Goal: Use online tool/utility: Utilize a website feature to perform a specific function

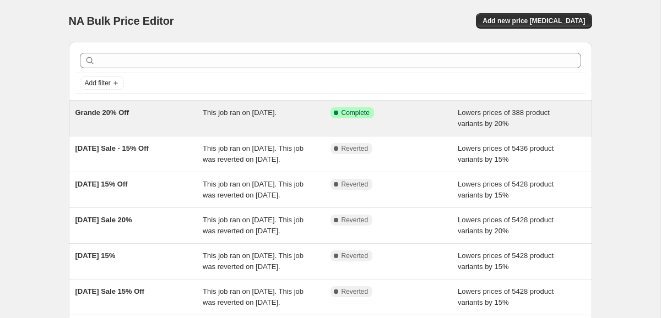
click at [472, 126] on span "Lowers prices of 388 product variants by 20%" at bounding box center [504, 118] width 92 height 19
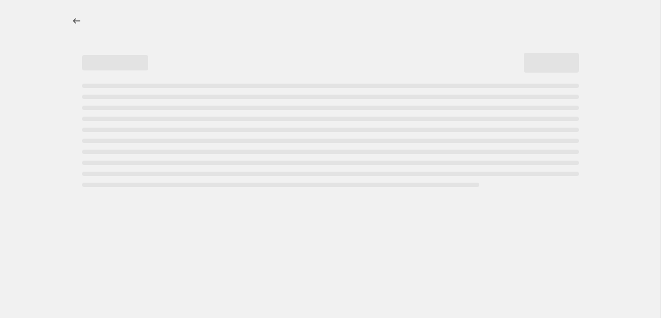
select select "percentage"
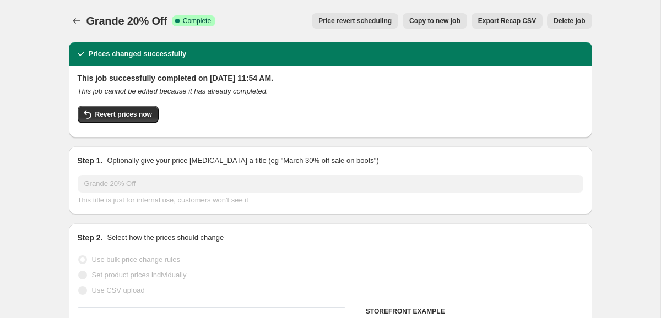
select select "collection"
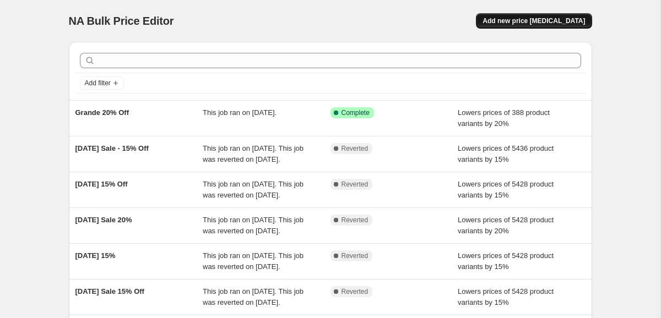
click at [549, 19] on span "Add new price [MEDICAL_DATA]" at bounding box center [534, 21] width 102 height 9
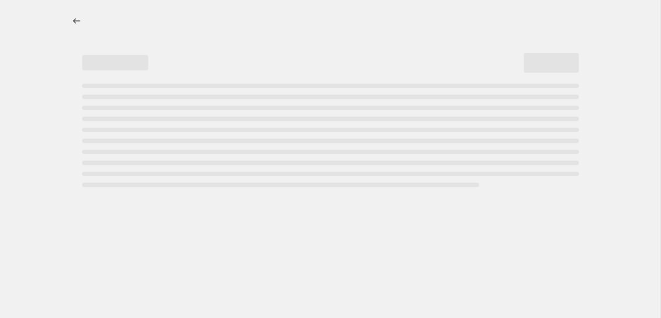
select select "percentage"
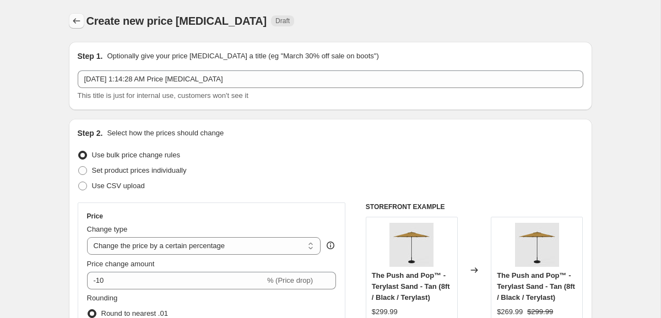
click at [75, 15] on button "Price change jobs" at bounding box center [76, 20] width 15 height 15
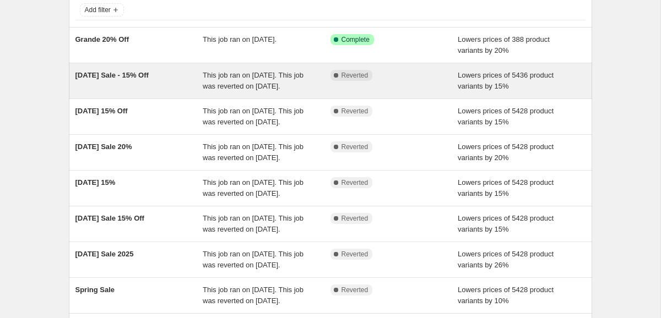
scroll to position [75, 0]
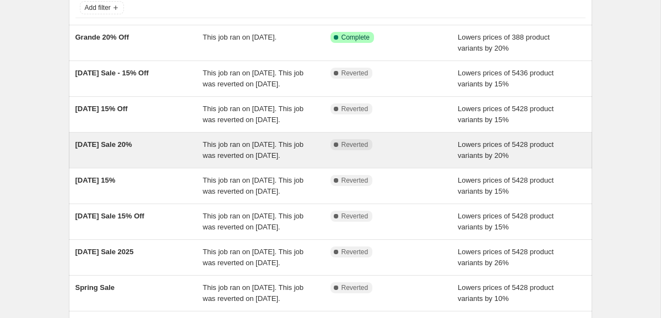
click at [437, 150] on div "Complete Reverted" at bounding box center [386, 144] width 111 height 11
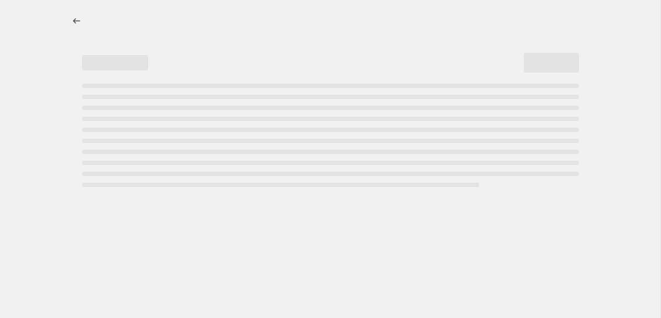
select select "percentage"
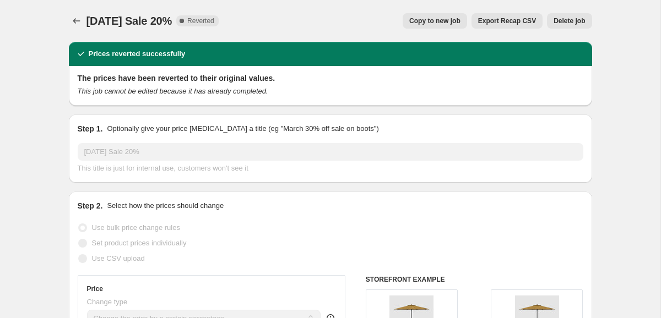
click at [445, 21] on span "Copy to new job" at bounding box center [434, 21] width 51 height 9
select select "percentage"
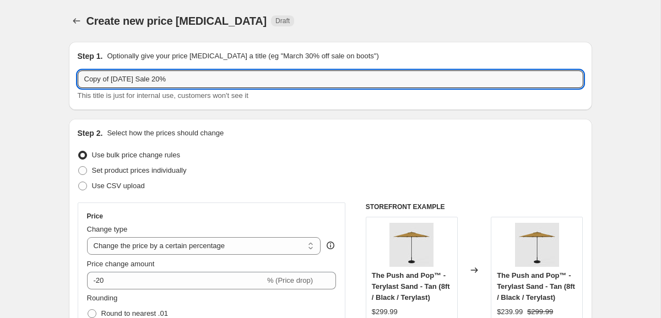
drag, startPoint x: 160, startPoint y: 78, endPoint x: 23, endPoint y: 71, distance: 136.8
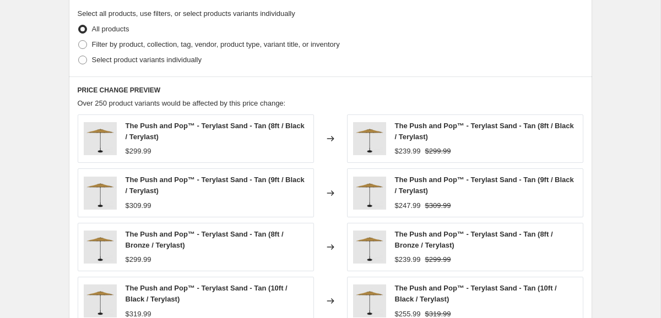
scroll to position [801, 0]
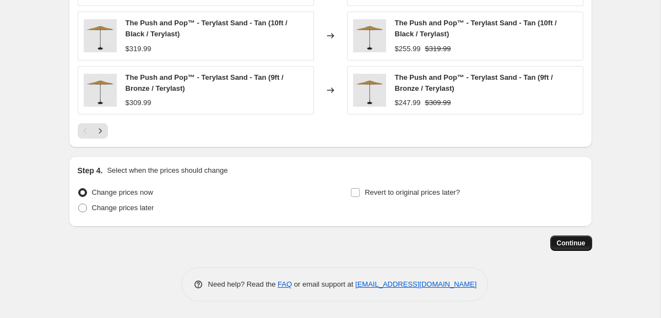
type input "End of Season Sale 20%"
click at [578, 244] on span "Continue" at bounding box center [571, 243] width 29 height 9
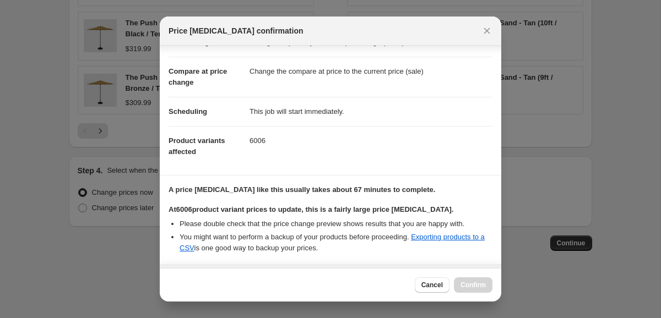
scroll to position [206, 0]
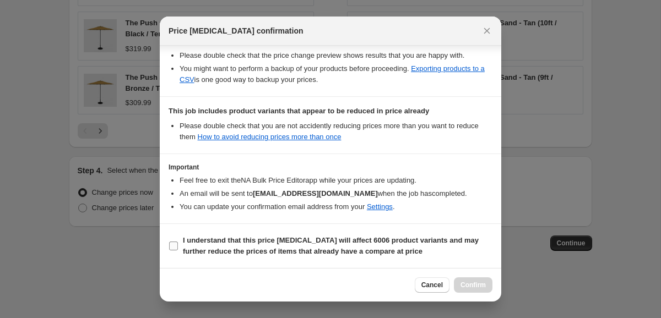
click at [174, 242] on input "I understand that this price change job will affect 6006 product variants and m…" at bounding box center [173, 246] width 9 height 9
checkbox input "true"
click at [477, 284] on span "Confirm" at bounding box center [473, 285] width 25 height 9
